Goal: Navigation & Orientation: Find specific page/section

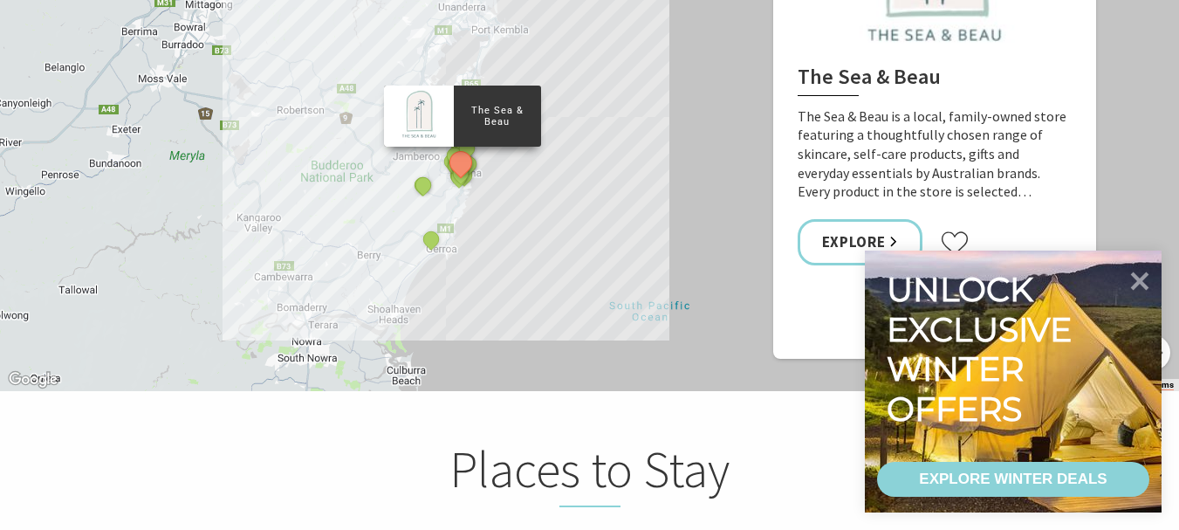
scroll to position [3574, 0]
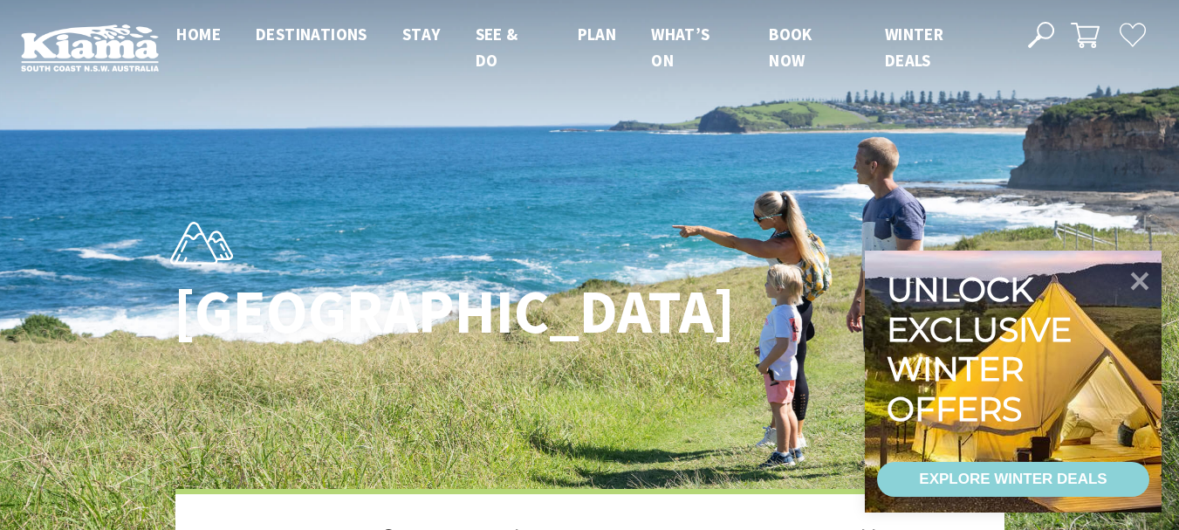
scroll to position [554, 1200]
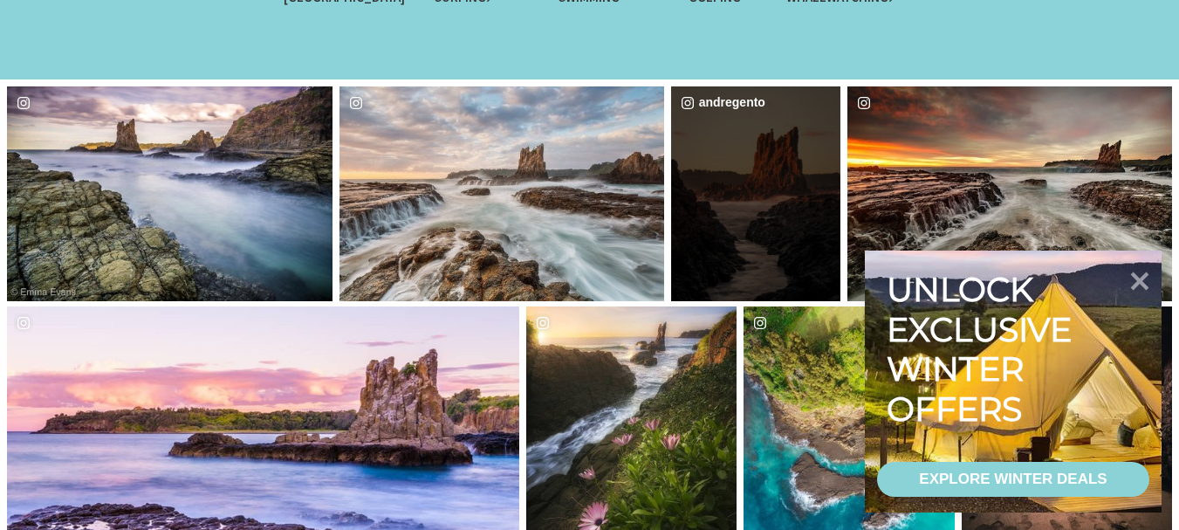
scroll to position [1328, 0]
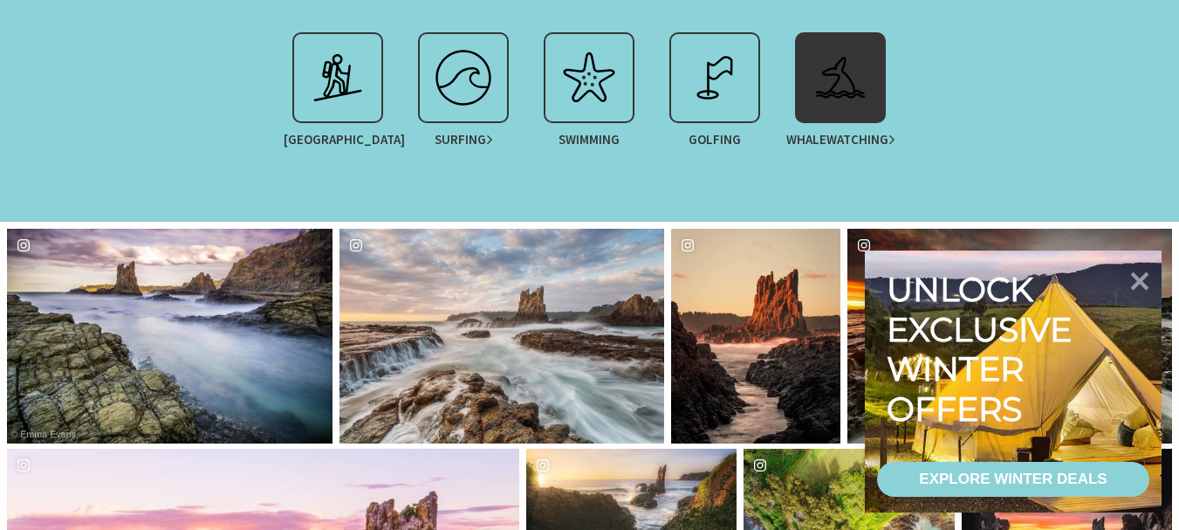
click at [829, 110] on img at bounding box center [840, 78] width 70 height 70
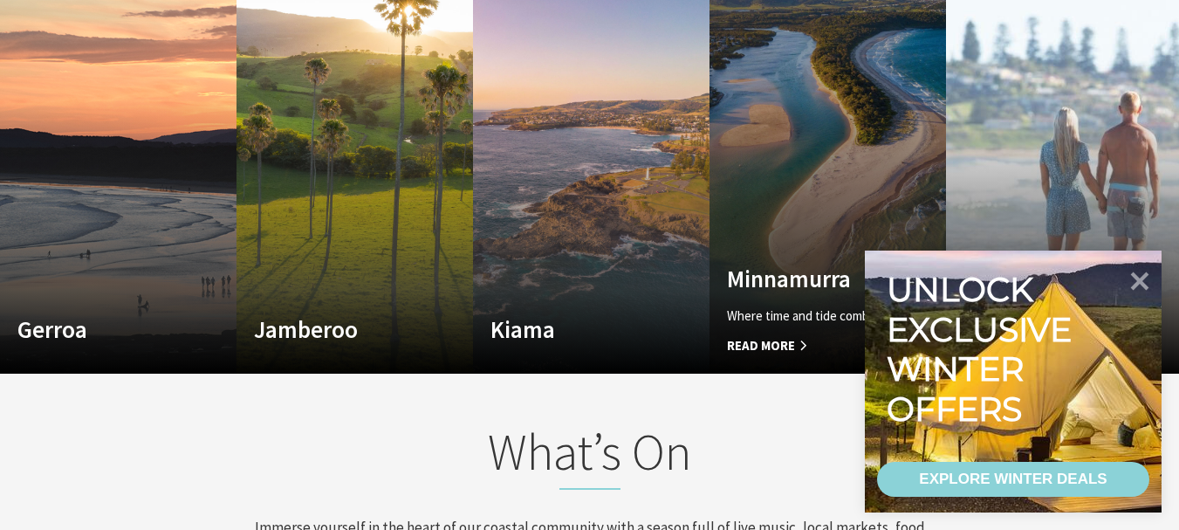
scroll to position [1223, 0]
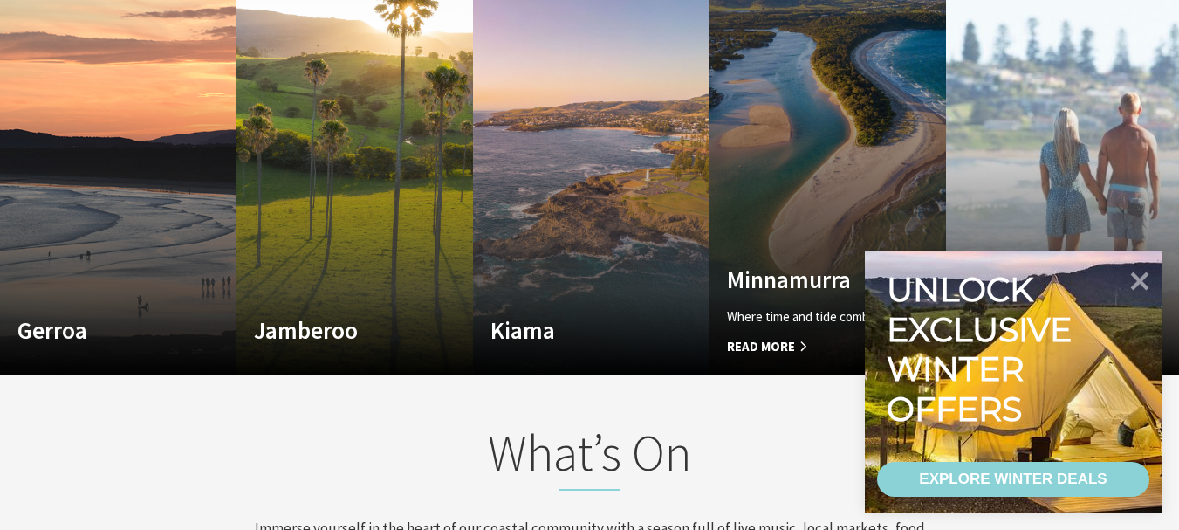
click at [742, 359] on link "Custom Image Used Minnamurra Where time and tide combine Read More Minnamurra" at bounding box center [827, 165] width 236 height 419
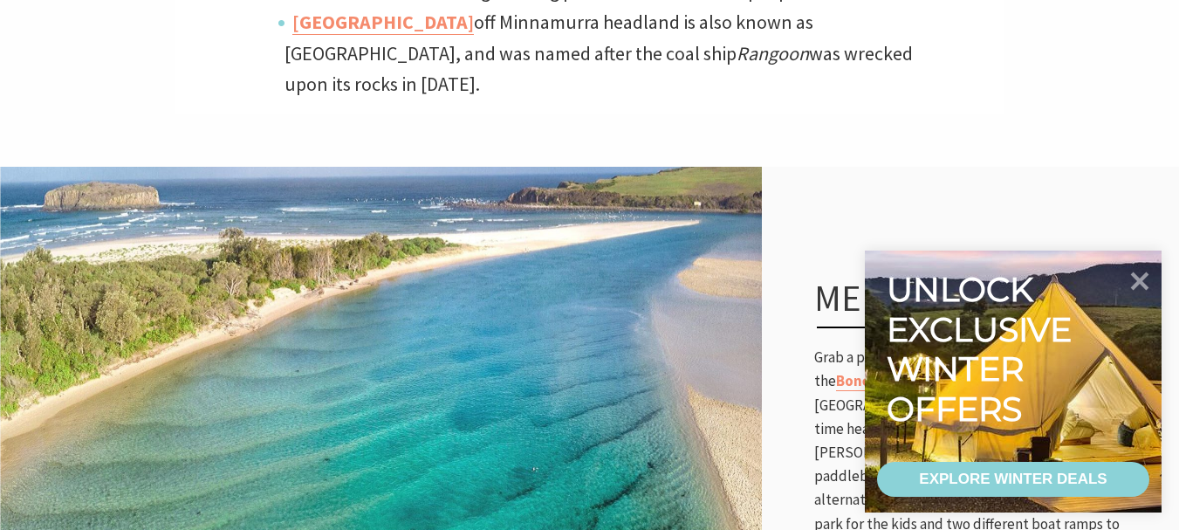
scroll to position [1196, 0]
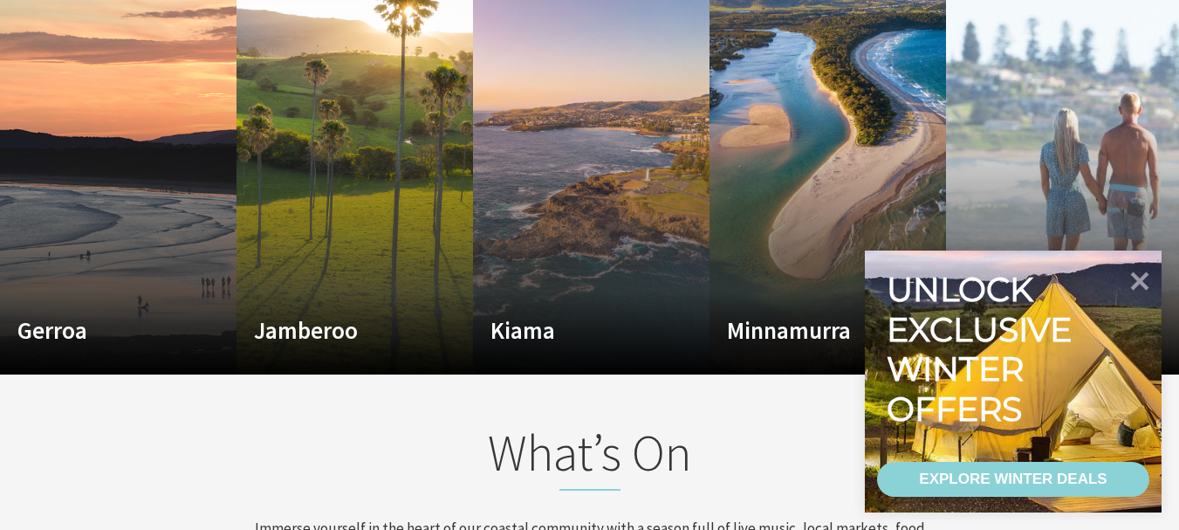
scroll to position [296, 1192]
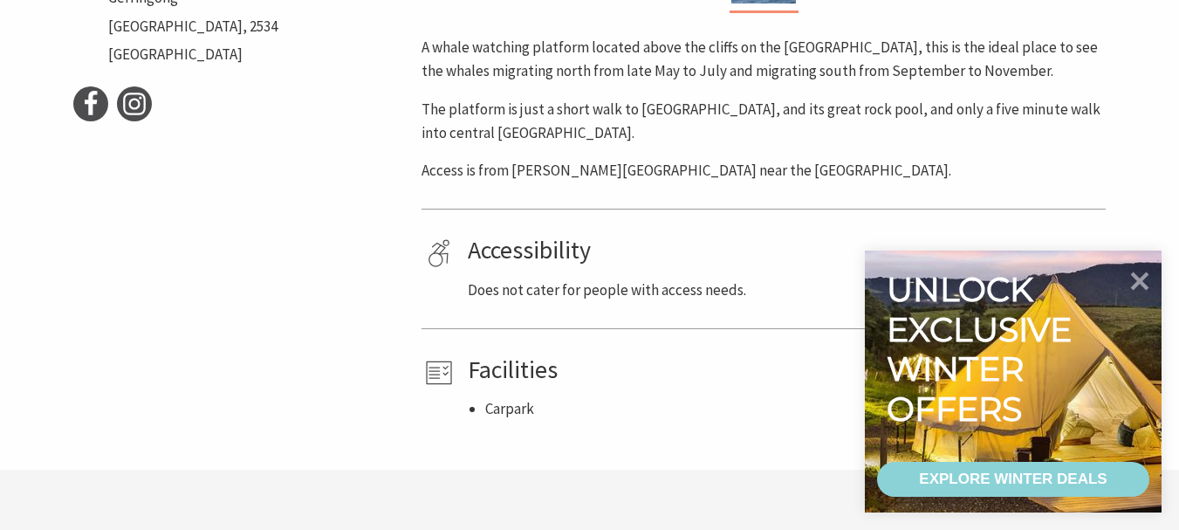
scroll to position [846, 0]
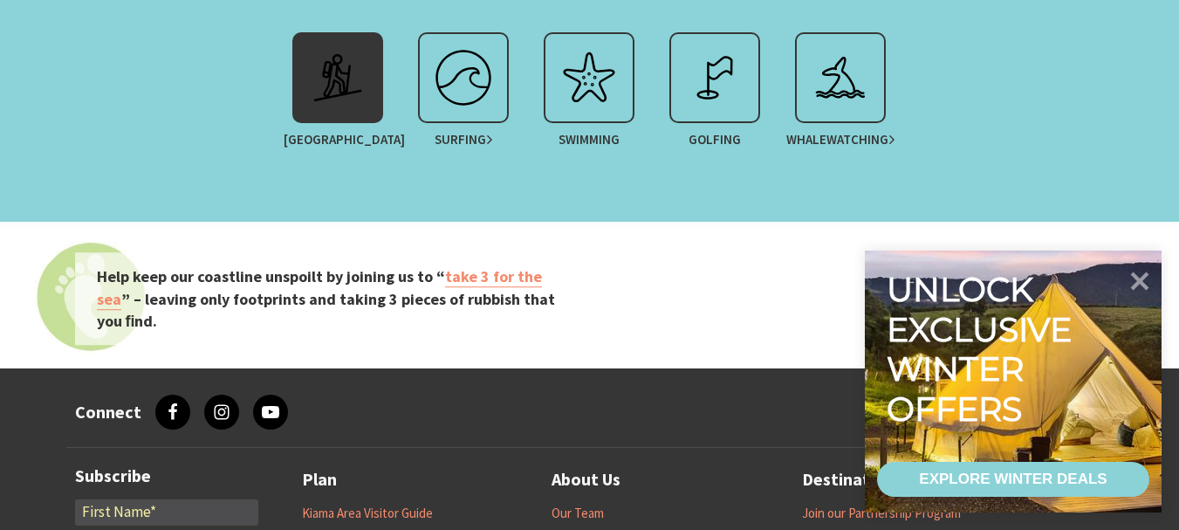
scroll to position [34, 1199]
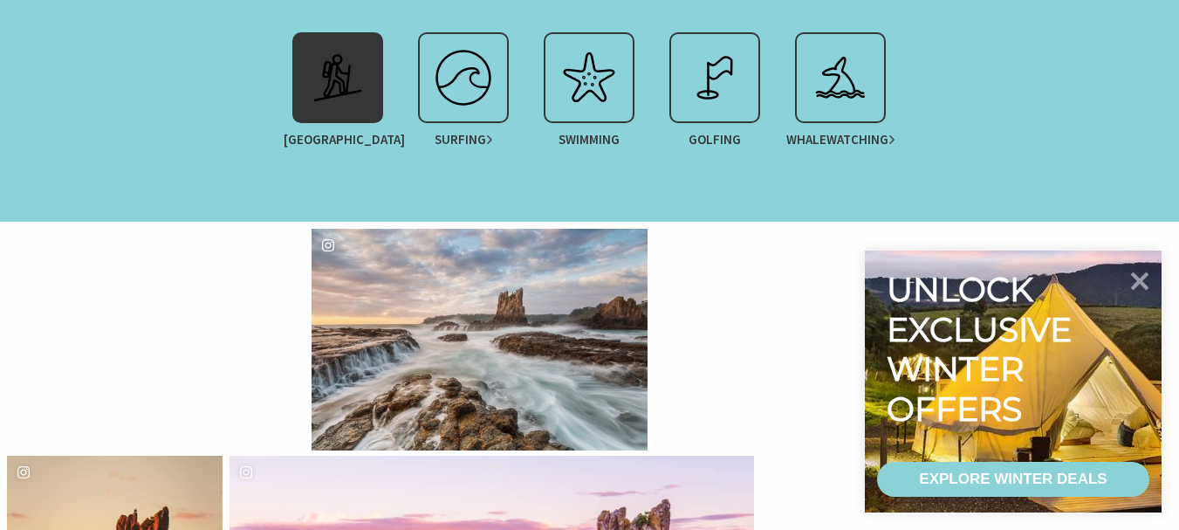
click at [361, 119] on div at bounding box center [337, 77] width 91 height 91
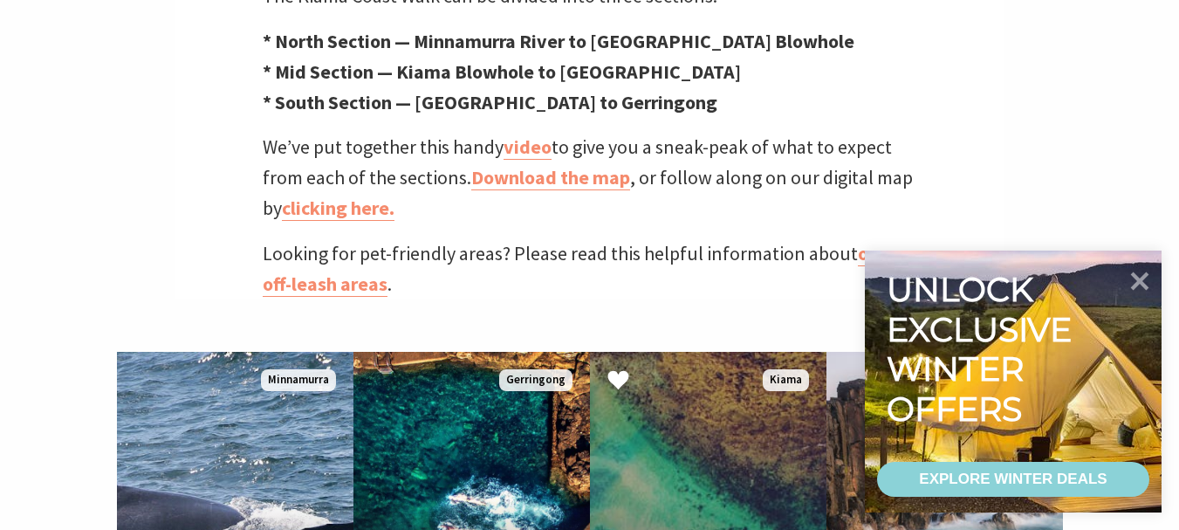
scroll to position [852, 0]
